Goal: Unclear

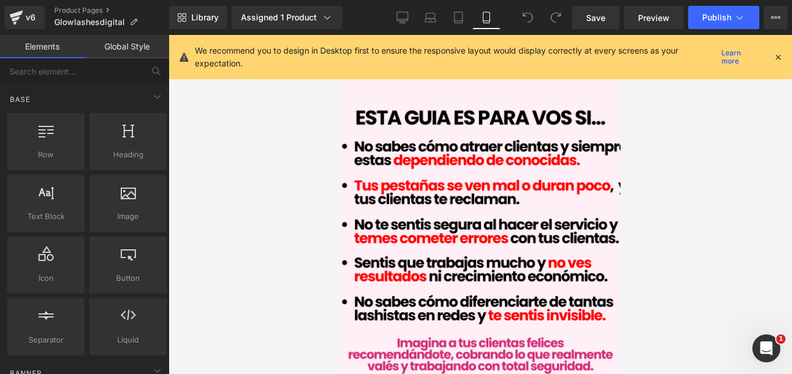
click at [777, 62] on div at bounding box center [777, 57] width 9 height 13
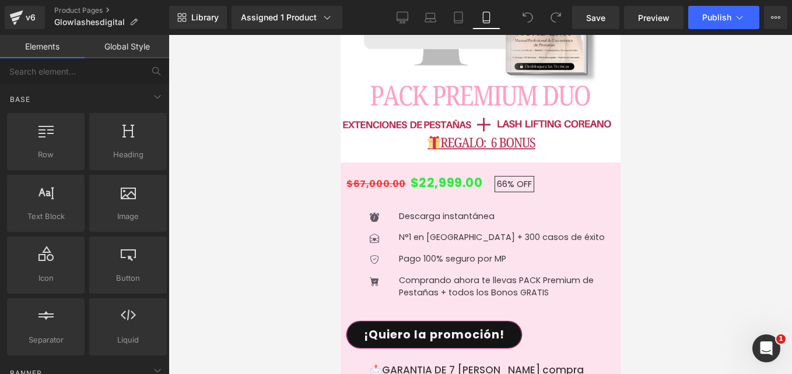
scroll to position [2046, 0]
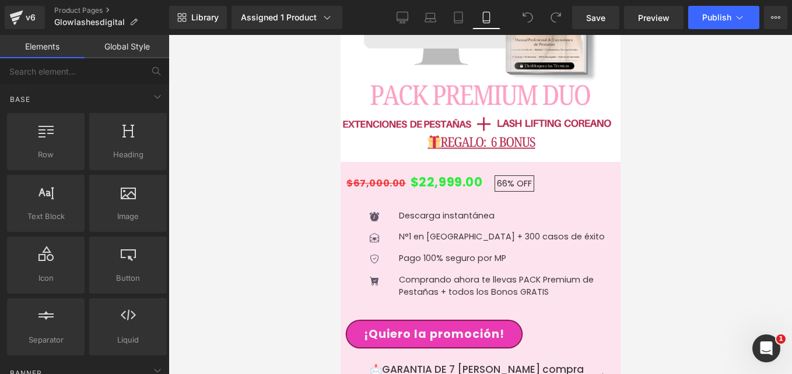
click at [458, 321] on div "¡Quiero la promoción! Button" at bounding box center [480, 334] width 268 height 27
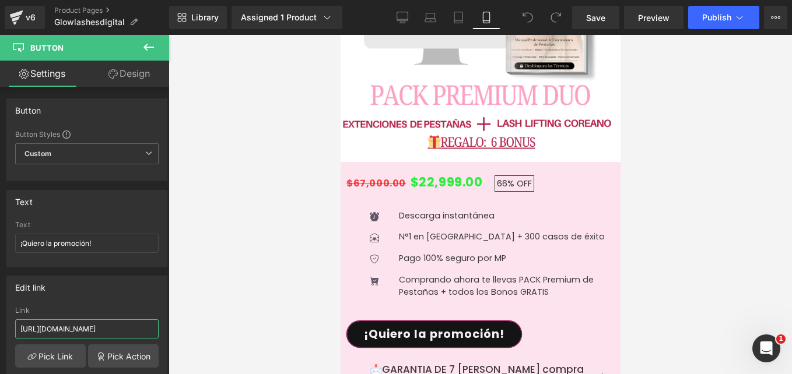
drag, startPoint x: 102, startPoint y: 328, endPoint x: -2, endPoint y: 325, distance: 104.4
click at [0, 325] on html "You are previewing how the will restyle your page. You can not edit Elements in…" at bounding box center [396, 187] width 792 height 374
type input "[URL][DOMAIN_NAME]"
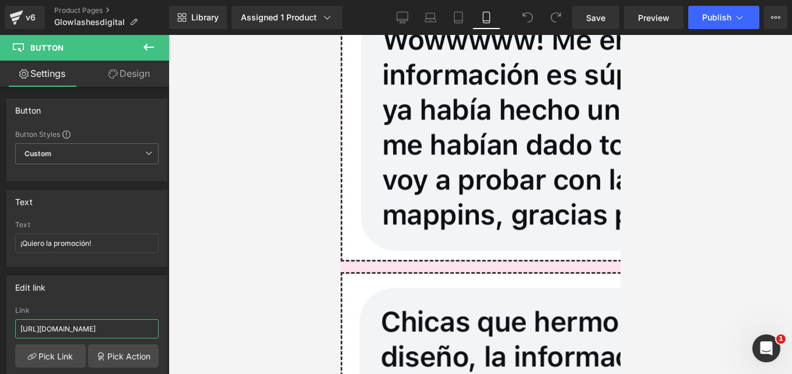
scroll to position [4797, 0]
click at [340, 35] on span at bounding box center [340, 35] width 0 height 0
click at [340, 35] on span "Button" at bounding box center [340, 35] width 0 height 0
drag, startPoint x: 103, startPoint y: 331, endPoint x: 0, endPoint y: 329, distance: 103.3
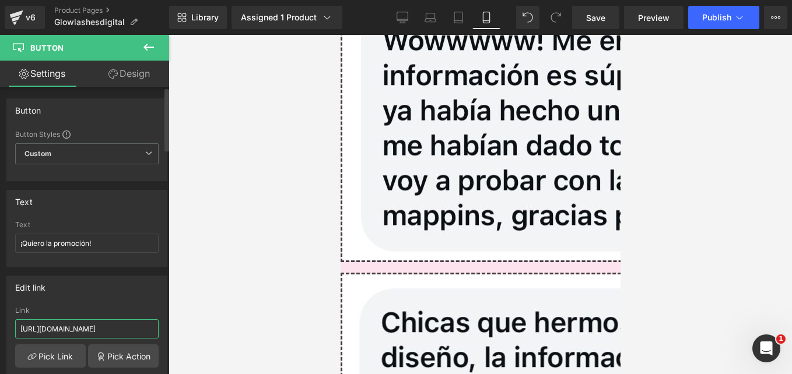
click at [0, 329] on html "Button You are previewing how the will restyle your page. You can not edit Elem…" at bounding box center [396, 187] width 792 height 374
paste input "ge661g"
type input "[URL][DOMAIN_NAME]"
click at [611, 19] on link "Save" at bounding box center [595, 17] width 47 height 23
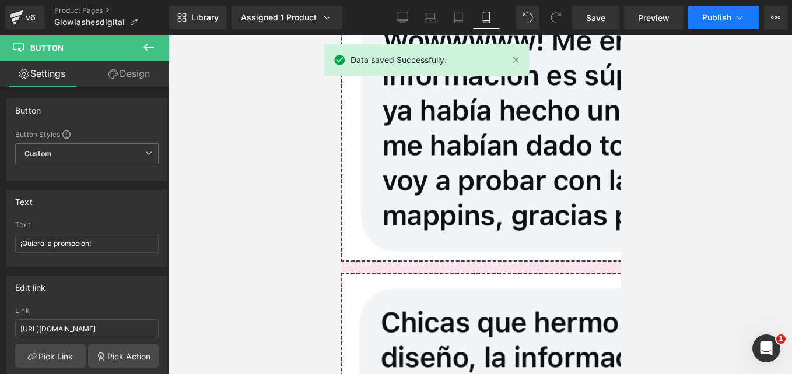
click at [731, 16] on span "Publish" at bounding box center [716, 17] width 29 height 9
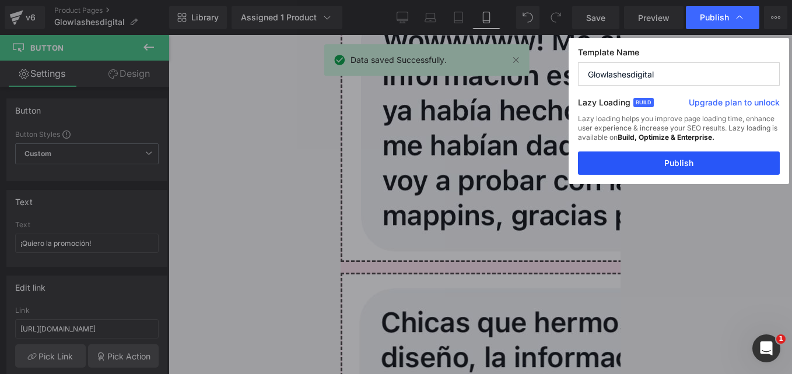
click at [673, 155] on button "Publish" at bounding box center [679, 163] width 202 height 23
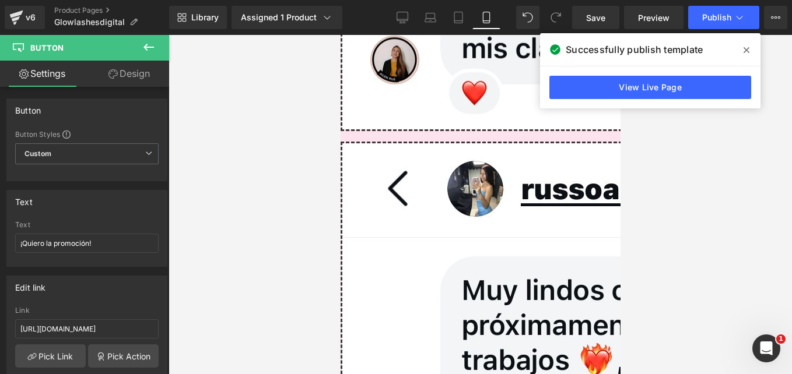
scroll to position [3553, 0]
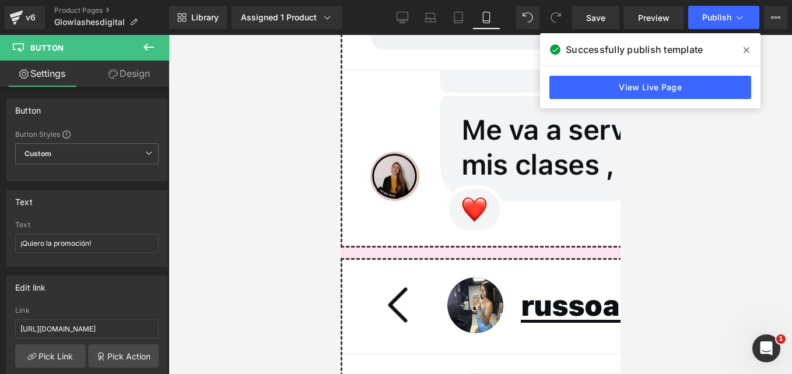
click at [751, 54] on span at bounding box center [746, 50] width 19 height 19
